Goal: Task Accomplishment & Management: Manage account settings

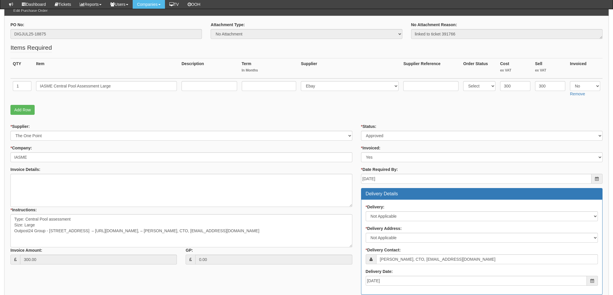
scroll to position [116, 0]
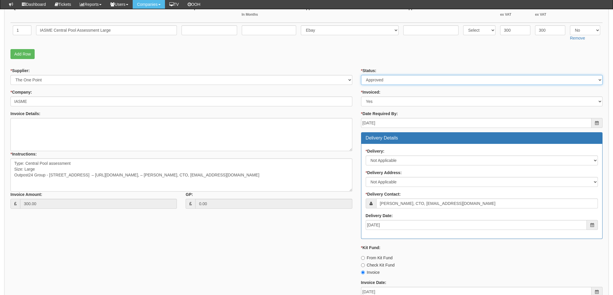
click at [385, 81] on select "Select Approved Completed Delivered Invoiced Ordered Ordered to site Part Order…" at bounding box center [481, 80] width 241 height 10
select select "4"
click at [361, 75] on select "Select Approved Completed Delivered Invoiced Ordered Ordered to site Part Order…" at bounding box center [481, 80] width 241 height 10
click at [348, 61] on fieldset "Items Required QTY Item Description Term In Months Supplier Supplier Reference …" at bounding box center [306, 24] width 592 height 74
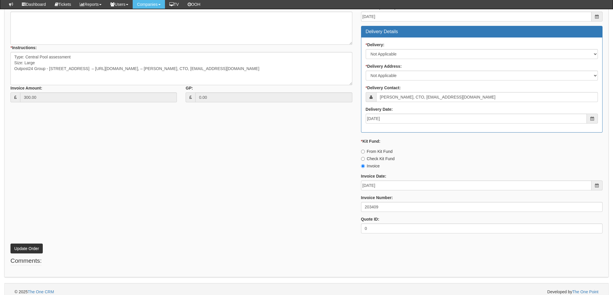
scroll to position [228, 0]
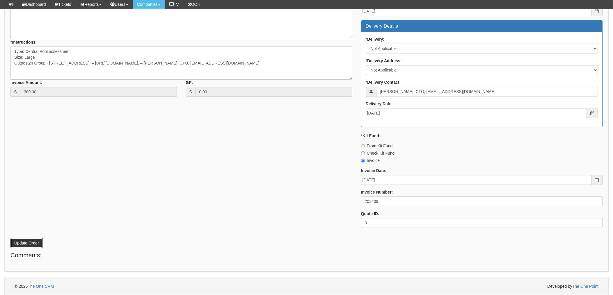
click at [28, 243] on button "Update Order" at bounding box center [26, 243] width 32 height 10
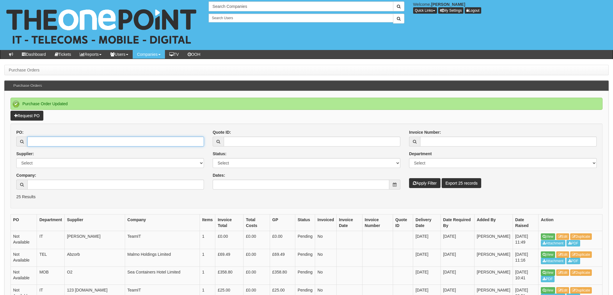
click at [89, 144] on input "PO:" at bounding box center [115, 142] width 177 height 10
type input "19199"
click at [409, 178] on button "Apply Filter" at bounding box center [424, 183] width 31 height 10
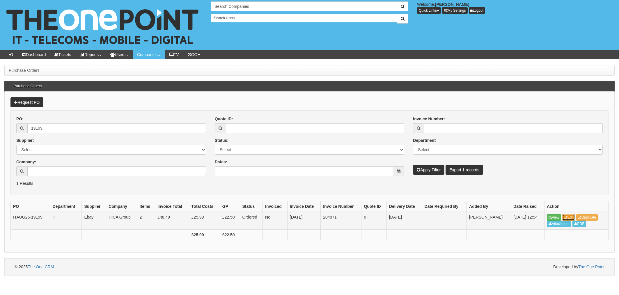
click at [574, 218] on link "Edit" at bounding box center [568, 217] width 13 height 6
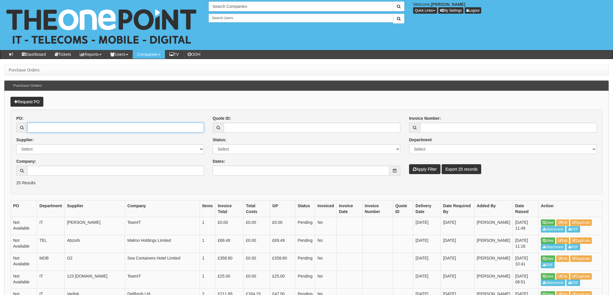
click at [49, 127] on input "PO:" at bounding box center [115, 128] width 177 height 10
type input "19212"
click at [409, 164] on button "Apply Filter" at bounding box center [424, 169] width 31 height 10
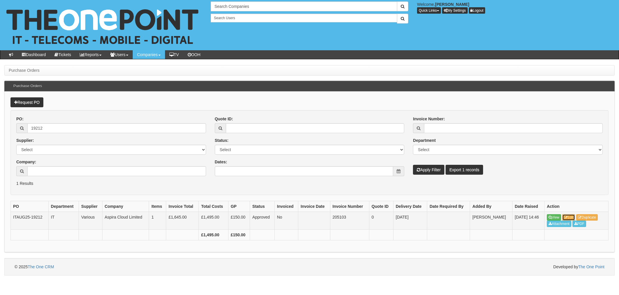
click at [574, 218] on link "Edit" at bounding box center [568, 217] width 13 height 6
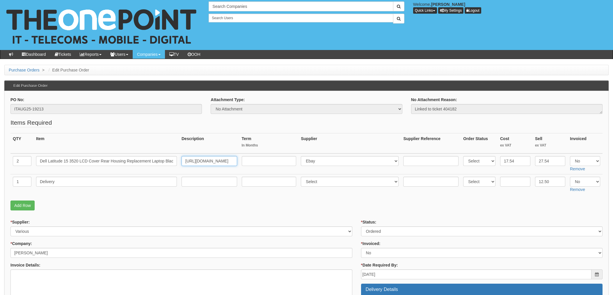
scroll to position [0, 143]
drag, startPoint x: 193, startPoint y: 159, endPoint x: 252, endPoint y: 159, distance: 59.0
click at [252, 159] on tr "2 Dell Latitude 15 3520 LCD Cover Rear Housing Replacement Laptop Black Top Lid…" at bounding box center [306, 164] width 592 height 21
click at [255, 162] on input "text" at bounding box center [269, 161] width 55 height 10
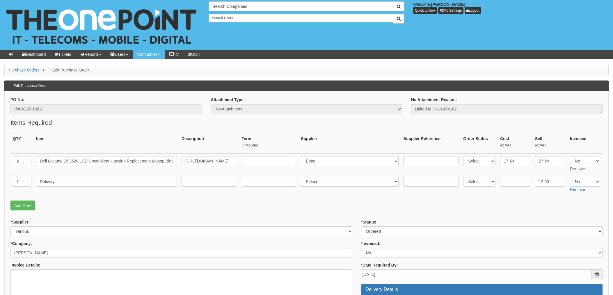
click at [209, 202] on p "Add Row" at bounding box center [306, 206] width 592 height 10
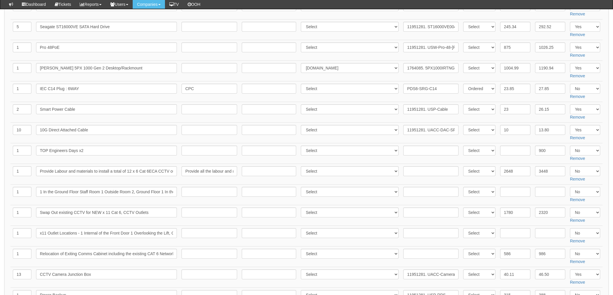
scroll to position [116, 0]
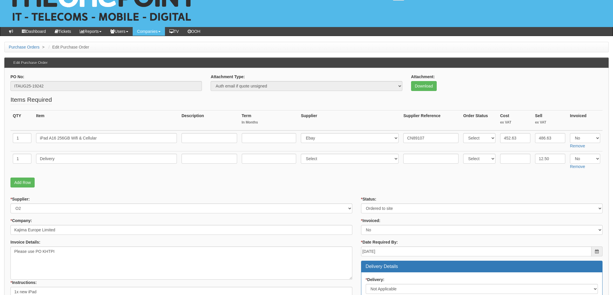
scroll to position [3, 0]
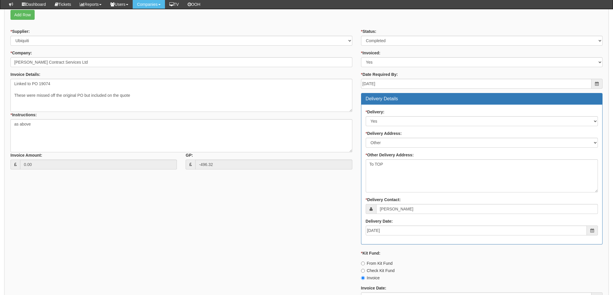
scroll to position [155, 0]
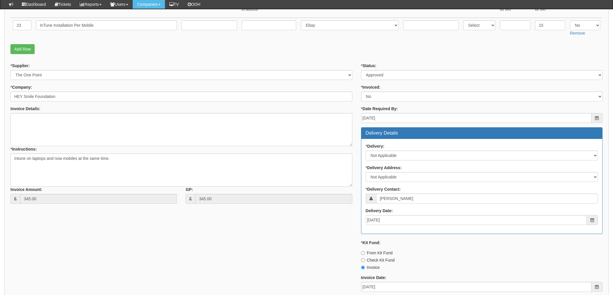
scroll to position [112, 0]
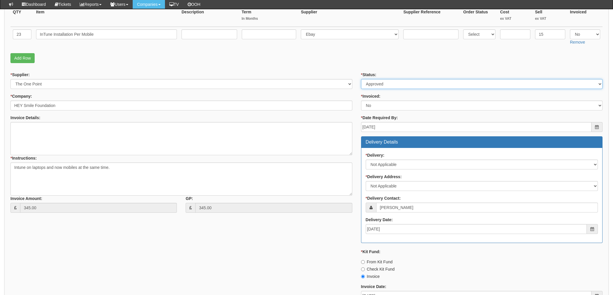
click at [379, 83] on select "Select Approved Completed Delivered Invoiced Ordered Ordered to site Part Order…" at bounding box center [481, 84] width 241 height 10
select select "4"
click at [361, 79] on select "Select Approved Completed Delivered Invoiced Ordered Ordered to site Part Order…" at bounding box center [481, 84] width 241 height 10
click at [377, 108] on select "Select Yes No N/A STB (part of order)" at bounding box center [481, 106] width 241 height 10
select select "1"
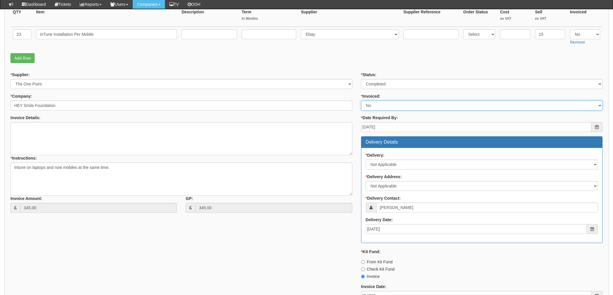
click at [361, 101] on select "Select Yes No N/A STB (part of order)" at bounding box center [481, 106] width 241 height 10
click at [353, 110] on div "* Supplier: Select 123 REG.co.uk 1Password 3 4Gon AA Jones Electric Ltd Abzorb …" at bounding box center [181, 144] width 350 height 145
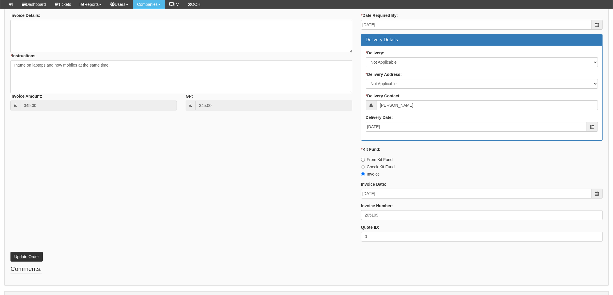
scroll to position [228, 0]
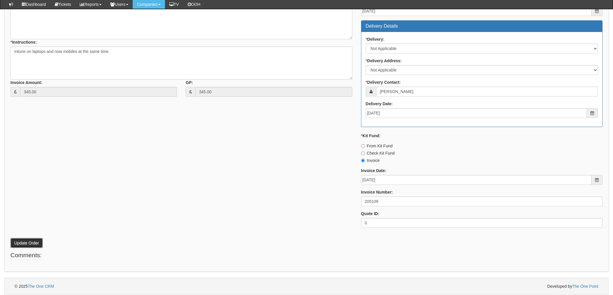
click at [24, 240] on button "Update Order" at bounding box center [26, 243] width 32 height 10
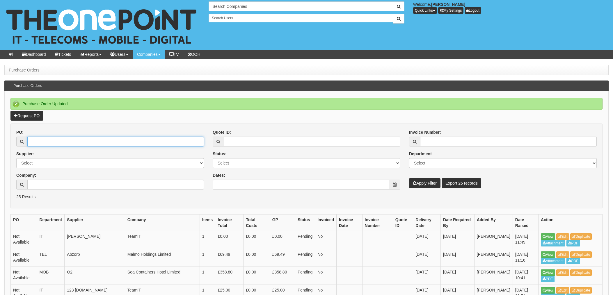
click at [60, 143] on input "PO:" at bounding box center [115, 142] width 177 height 10
type input "19266"
click at [409, 178] on button "Apply Filter" at bounding box center [424, 183] width 31 height 10
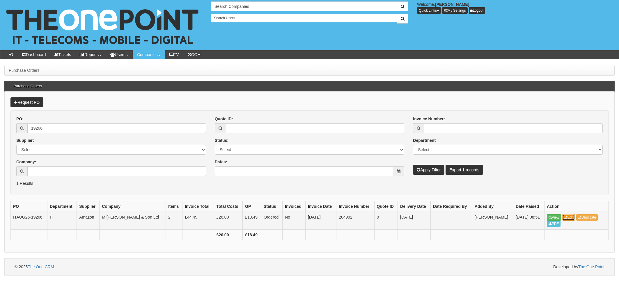
click at [571, 218] on link "Edit" at bounding box center [568, 217] width 13 height 6
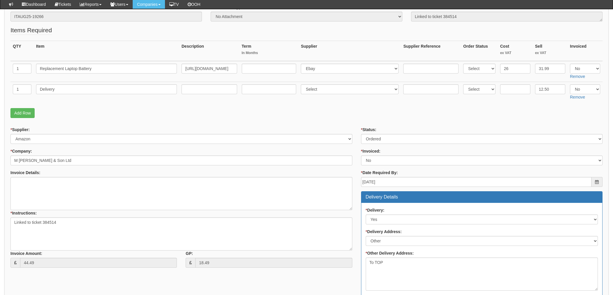
scroll to position [39, 0]
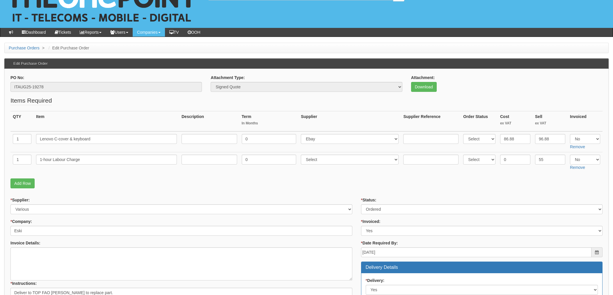
scroll to position [22, 0]
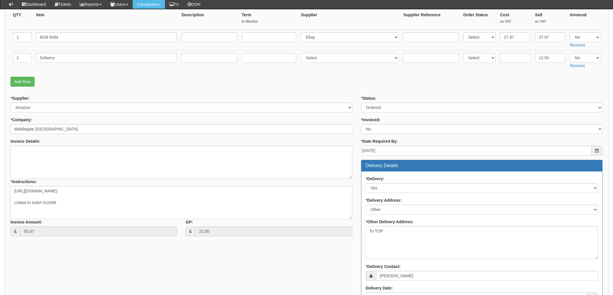
scroll to position [39, 0]
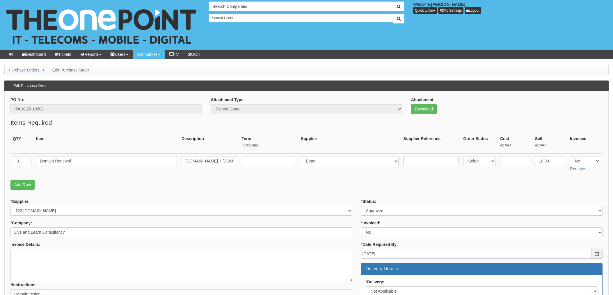
click at [306, 182] on p "Add Row" at bounding box center [306, 185] width 592 height 10
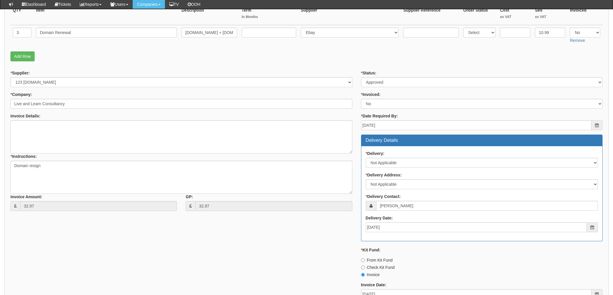
scroll to position [78, 0]
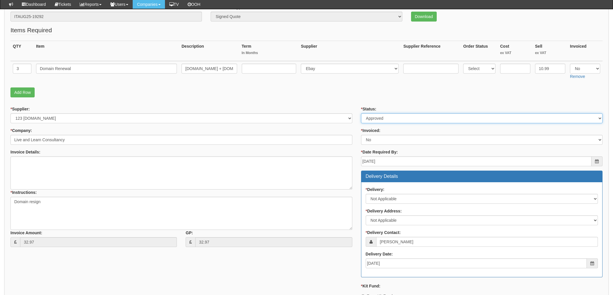
click at [387, 119] on select "Select Approved Completed Delivered Invoiced Ordered Ordered to site Part Order…" at bounding box center [481, 118] width 241 height 10
select select "4"
click at [361, 113] on select "Select Approved Completed Delivered Invoiced Ordered Ordered to site Part Order…" at bounding box center [481, 118] width 241 height 10
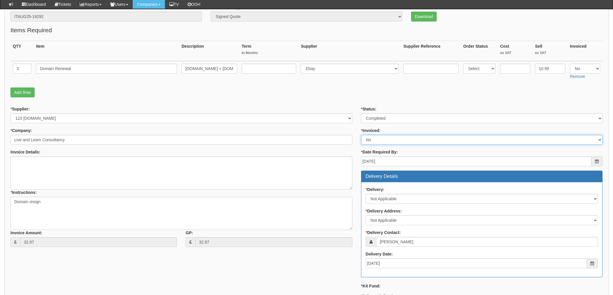
drag, startPoint x: 382, startPoint y: 139, endPoint x: 382, endPoint y: 146, distance: 6.4
click at [382, 139] on select "Select Yes No N/A STB (part of order)" at bounding box center [481, 140] width 241 height 10
click at [361, 135] on select "Select Yes No N/A STB (part of order)" at bounding box center [481, 140] width 241 height 10
drag, startPoint x: 380, startPoint y: 138, endPoint x: 380, endPoint y: 145, distance: 7.3
click at [380, 138] on select "Select Yes No N/A STB (part of order)" at bounding box center [481, 140] width 241 height 10
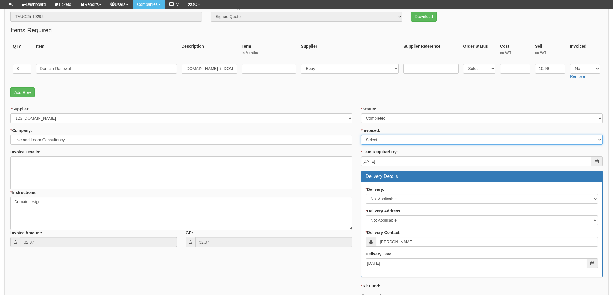
select select "1"
click at [361, 135] on select "Select Yes No N/A STB (part of order)" at bounding box center [481, 140] width 241 height 10
click at [358, 136] on div "* Status: Select Approved Completed Delivered Invoiced Ordered Ordered to site …" at bounding box center [482, 244] width 250 height 277
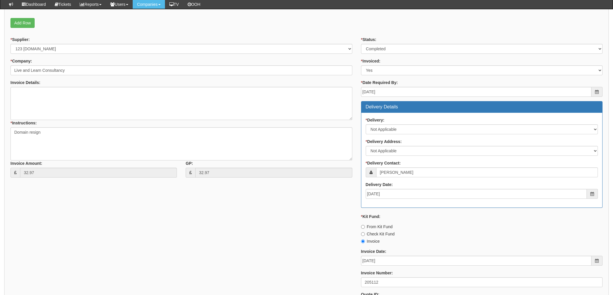
scroll to position [228, 0]
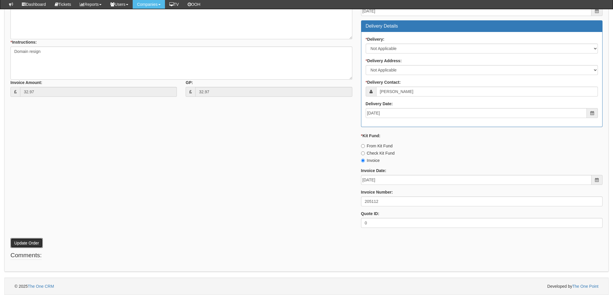
click at [24, 244] on button "Update Order" at bounding box center [26, 243] width 32 height 10
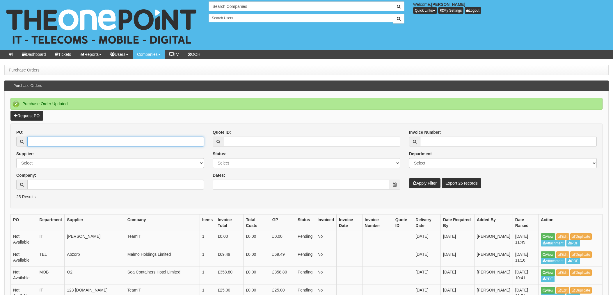
click at [46, 140] on input "PO:" at bounding box center [115, 142] width 177 height 10
type input "19298"
click at [409, 178] on button "Apply Filter" at bounding box center [424, 183] width 31 height 10
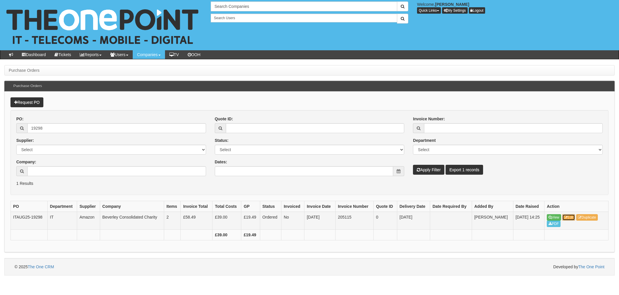
click at [569, 216] on link "Edit" at bounding box center [568, 217] width 13 height 6
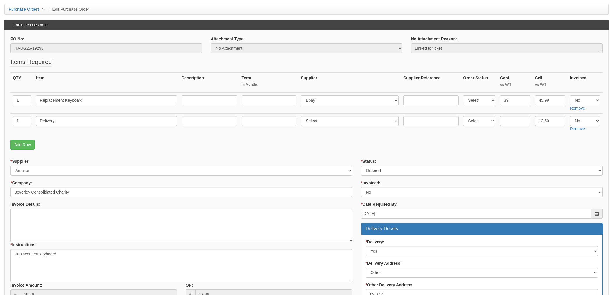
scroll to position [22, 0]
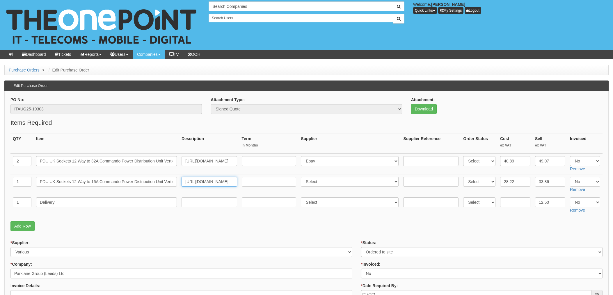
click at [222, 181] on input "https://www.kenable.co.uk/en/networking/power-distribution-units/rack-mount-pdu…" at bounding box center [209, 182] width 56 height 10
click at [203, 160] on input "https://www.kenable.co.uk/en/networking/power-distribution-units/rack-mount-pdu…" at bounding box center [209, 161] width 56 height 10
drag, startPoint x: 195, startPoint y: 160, endPoint x: 247, endPoint y: 160, distance: 51.8
click at [247, 160] on tr "2 PDU UK Sockets 12 Way to 32A Commando Power Distribution Unit Vertical 3m htt…" at bounding box center [306, 164] width 592 height 21
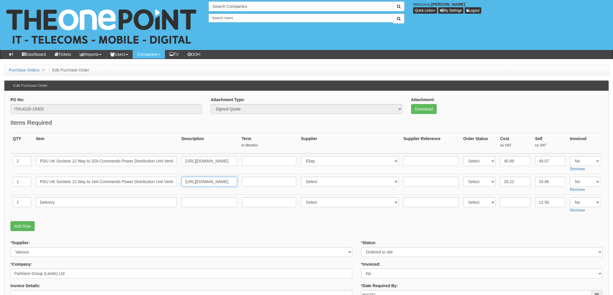
click at [213, 182] on input "https://www.kenable.co.uk/en/networking/power-distribution-units/rack-mount-pdu…" at bounding box center [209, 182] width 56 height 10
